Goal: Information Seeking & Learning: Learn about a topic

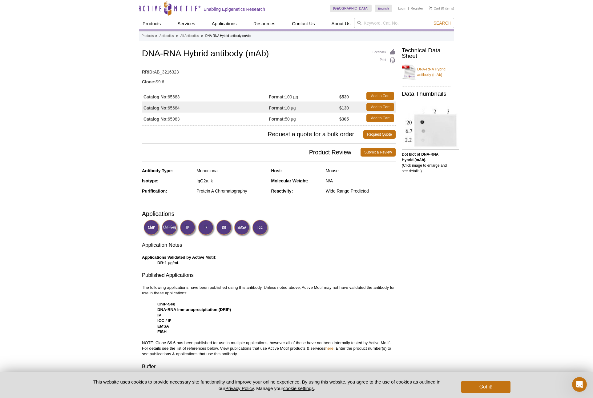
scroll to position [1, 0]
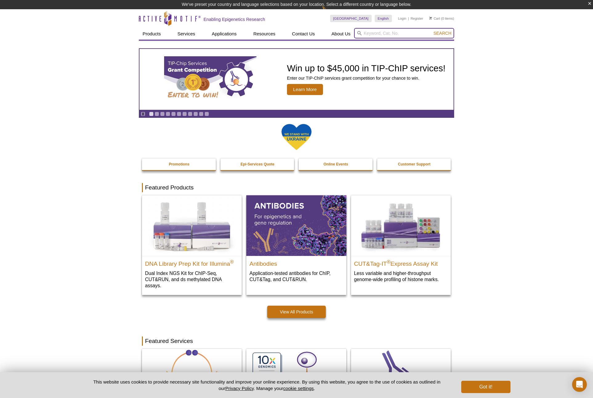
click at [383, 37] on input "search" at bounding box center [404, 33] width 100 height 10
type input "s9.6"
click at [431, 30] on button "Search" at bounding box center [442, 33] width 22 height 6
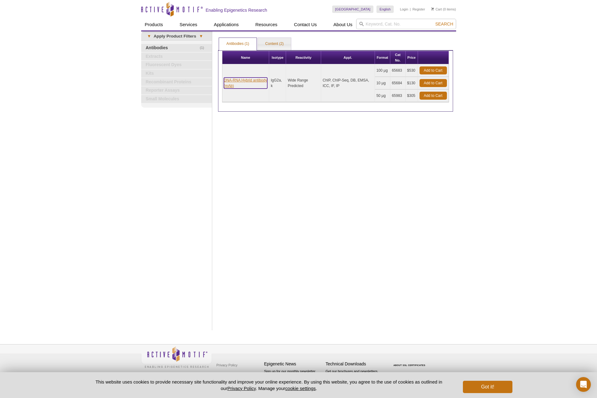
click at [234, 80] on link "DNA-RNA Hybrid antibody (mAb)" at bounding box center [246, 83] width 44 height 11
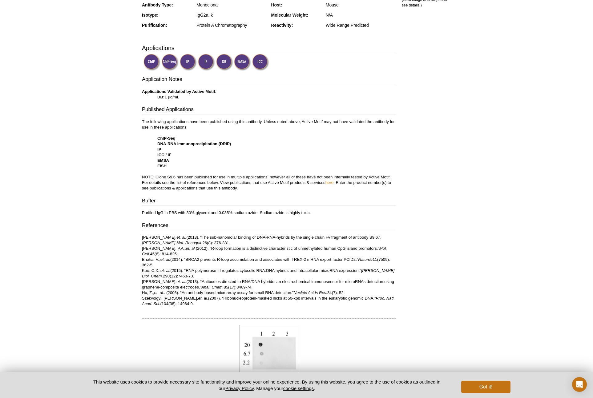
scroll to position [122, 0]
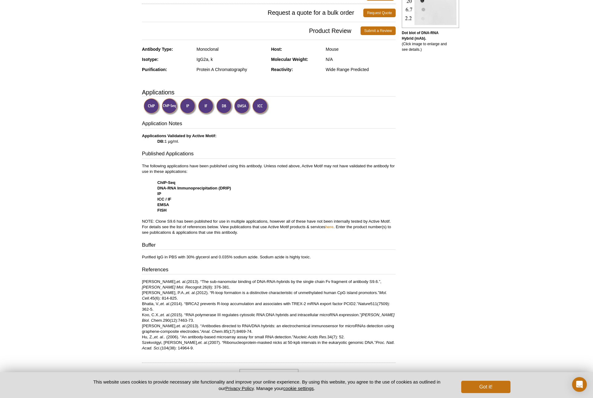
click at [162, 109] on img at bounding box center [170, 106] width 17 height 17
click at [167, 107] on img at bounding box center [170, 106] width 17 height 17
click at [134, 110] on div "Active Motif Logo Enabling Epigenetics Research 0 Search Skip to content Active…" at bounding box center [296, 283] width 593 height 810
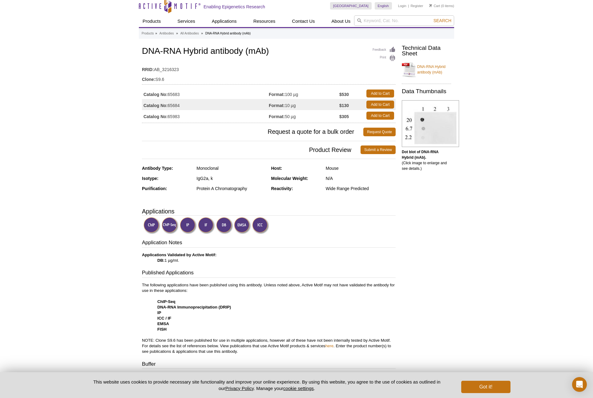
scroll to position [0, 0]
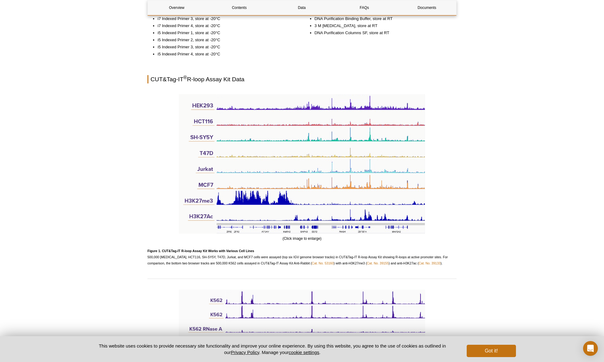
scroll to position [629, 0]
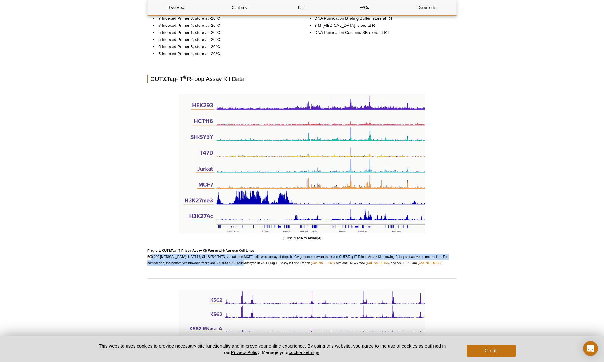
drag, startPoint x: 149, startPoint y: 251, endPoint x: 236, endPoint y: 254, distance: 87.4
click at [236, 254] on p "Figure 1. CUT&Tag-IT R-loop Assay Kit Works with Various Cell Lines 500,000 [ME…" at bounding box center [301, 256] width 309 height 18
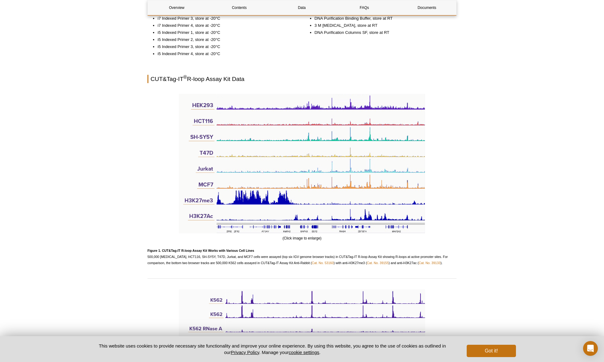
click at [278, 253] on p "Figure 1. CUT&Tag-IT R-loop Assay Kit Works with Various Cell Lines 500,000 [ME…" at bounding box center [301, 256] width 309 height 18
drag, startPoint x: 270, startPoint y: 251, endPoint x: 327, endPoint y: 250, distance: 56.6
click at [327, 250] on span "Figure 1. CUT&Tag-IT R-loop Assay Kit Works with Various Cell Lines 500,000 [ME…" at bounding box center [297, 257] width 300 height 16
click at [350, 250] on span "Figure 1. CUT&Tag-IT R-loop Assay Kit Works with Various Cell Lines 500,000 [ME…" at bounding box center [297, 257] width 300 height 16
click at [444, 250] on span "Figure 1. CUT&Tag-IT R-loop Assay Kit Works with Various Cell Lines 500,000 [ME…" at bounding box center [297, 257] width 300 height 16
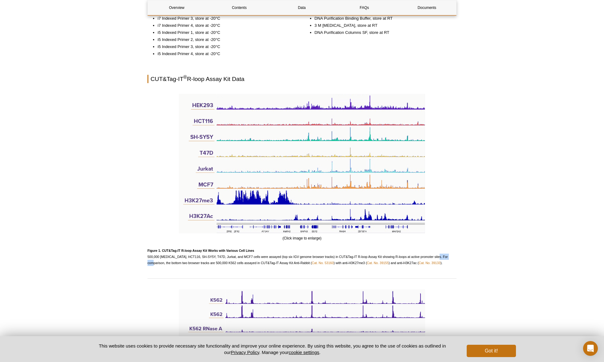
click at [444, 250] on span "Figure 1. CUT&Tag-IT R-loop Assay Kit Works with Various Cell Lines 500,000 [ME…" at bounding box center [297, 257] width 300 height 16
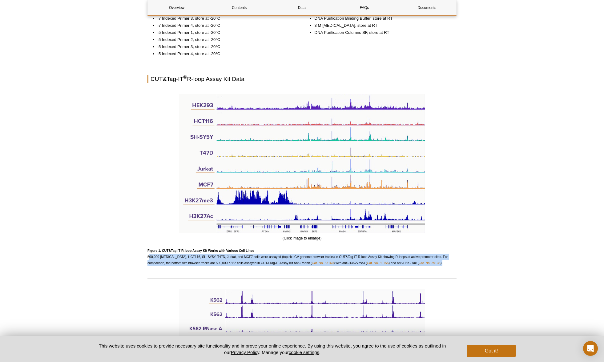
click at [444, 250] on span "Figure 1. CUT&Tag-IT R-loop Assay Kit Works with Various Cell Lines 500,000 [ME…" at bounding box center [297, 257] width 300 height 16
click at [220, 255] on span "Figure 1. CUT&Tag-IT R-loop Assay Kit Works with Various Cell Lines 500,000 [ME…" at bounding box center [297, 257] width 300 height 16
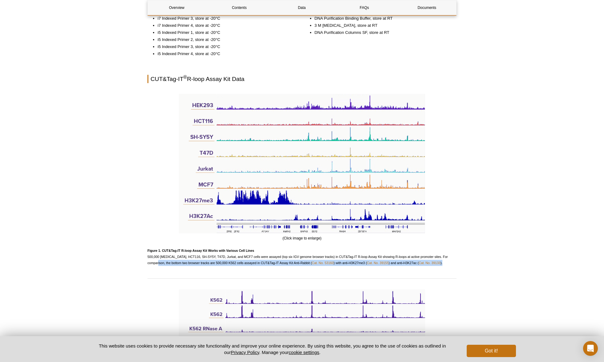
drag, startPoint x: 148, startPoint y: 257, endPoint x: 256, endPoint y: 258, distance: 108.3
click at [255, 260] on div "Overview Contents Data FAQs Documents CUT&Tag-IT ® R-loop Assay Kit Overview Na…" at bounding box center [301, 274] width 309 height 1661
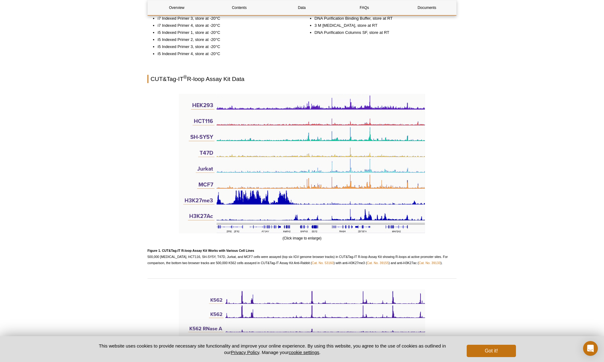
click at [256, 258] on span "Figure 1. CUT&Tag-IT R-loop Assay Kit Works with Various Cell Lines 500,000 [ME…" at bounding box center [297, 257] width 300 height 16
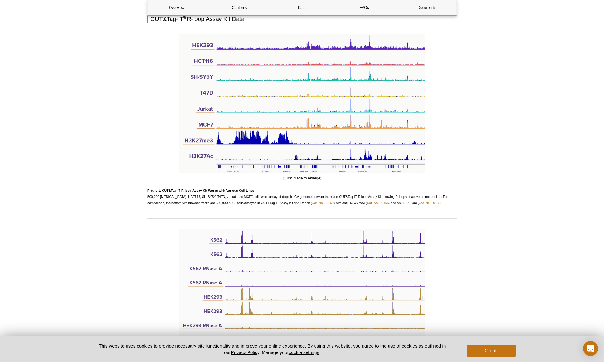
scroll to position [688, 0]
